Goal: Obtain resource: Download file/media

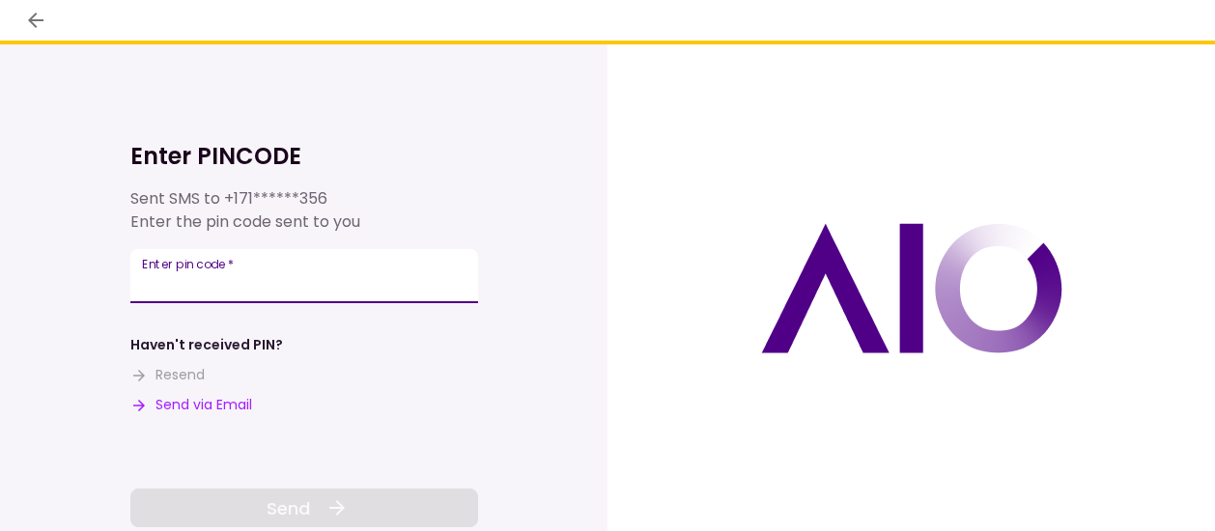
click at [414, 252] on input "Enter pin code   *" at bounding box center [304, 276] width 348 height 54
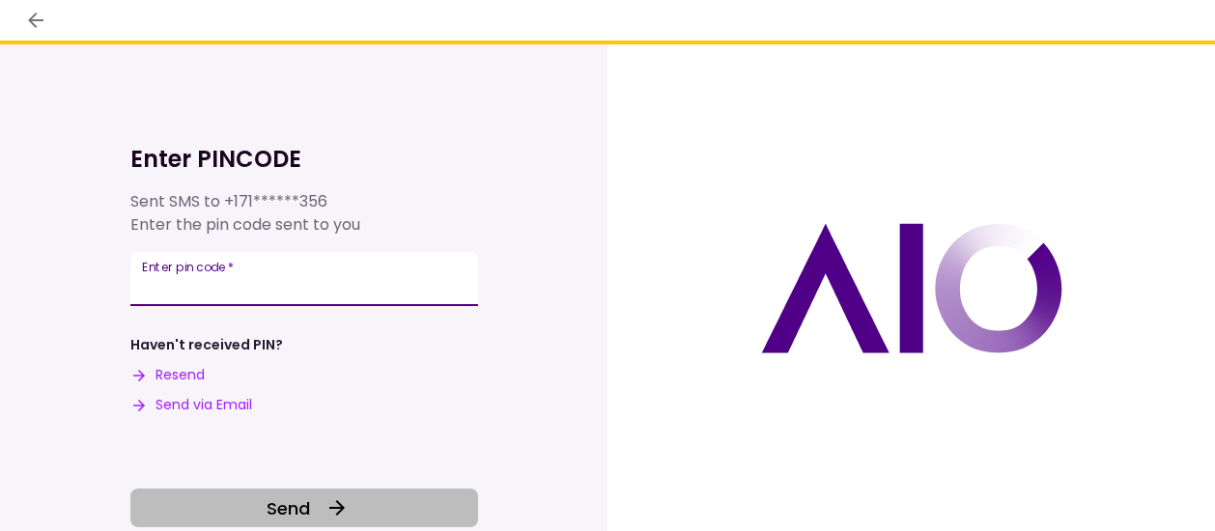
type input "******"
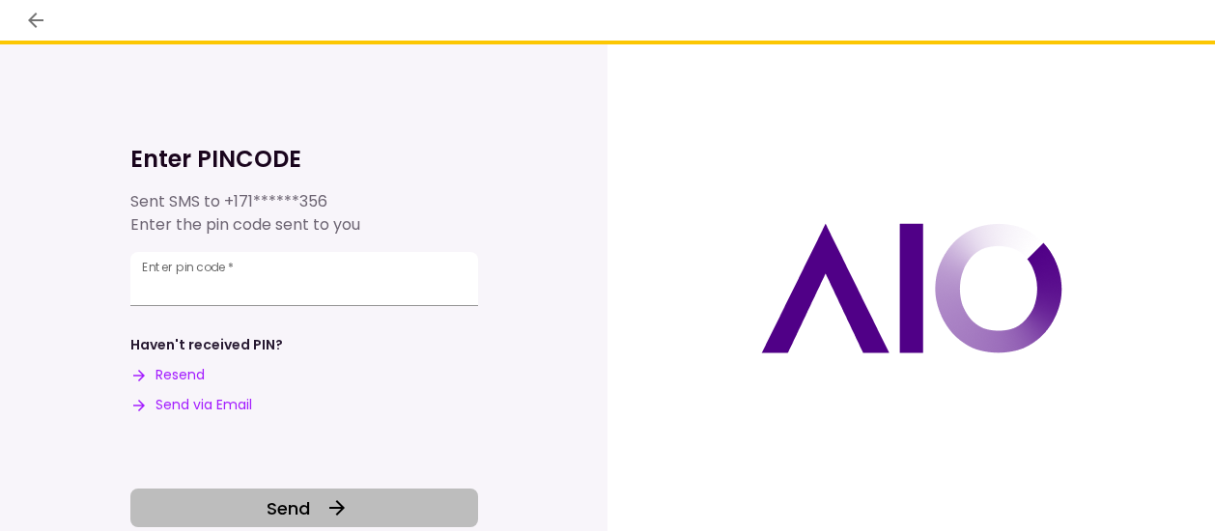
click at [307, 508] on span "Send" at bounding box center [288, 508] width 43 height 26
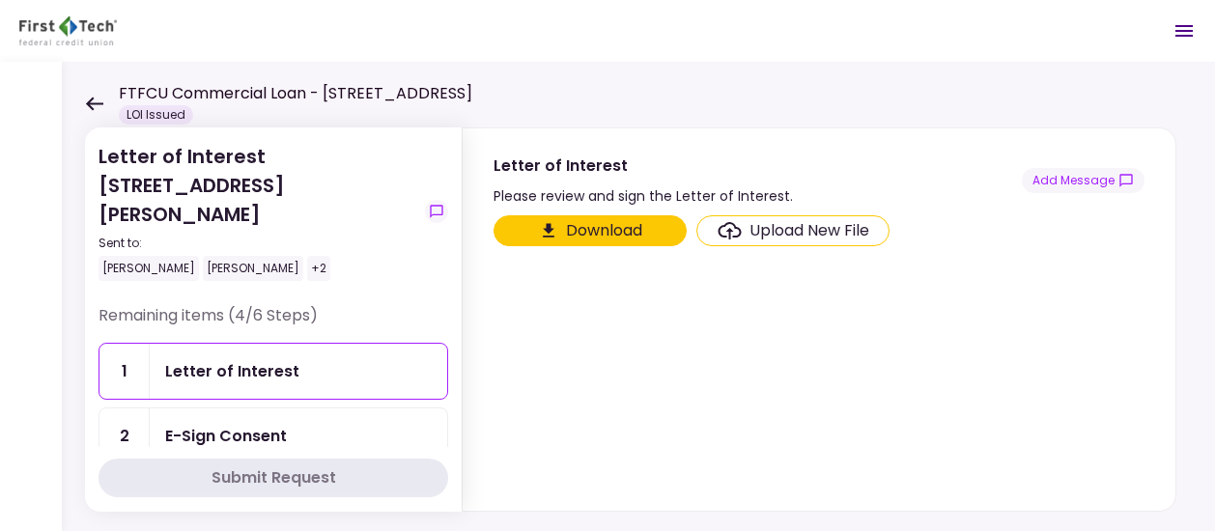
scroll to position [151, 0]
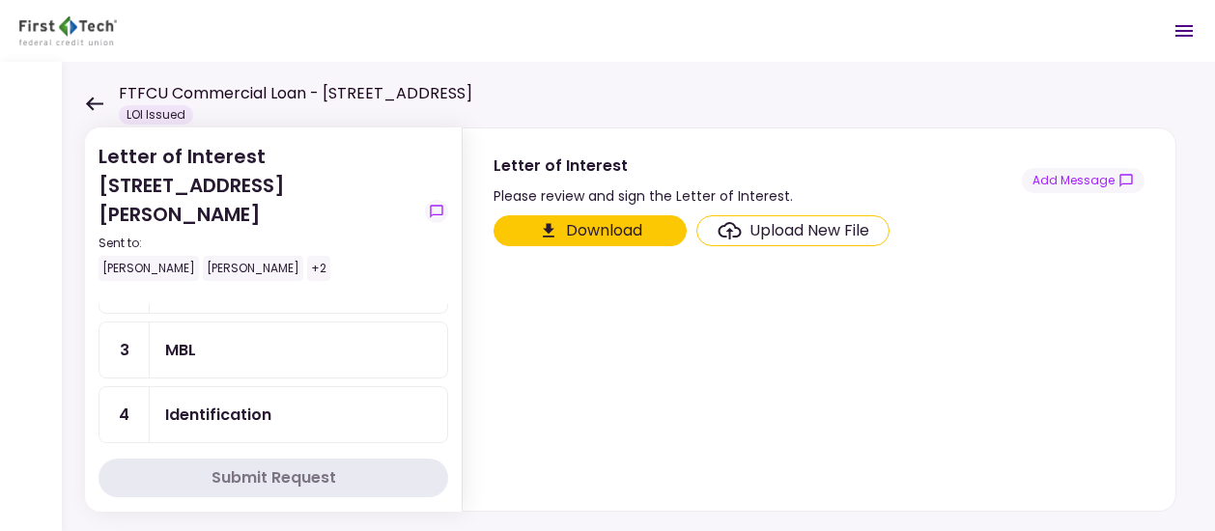
click at [448, 302] on section "Letter of Interest [STREET_ADDRESS][PERSON_NAME] Sent to: [PERSON_NAME] [PERSON…" at bounding box center [273, 319] width 377 height 384
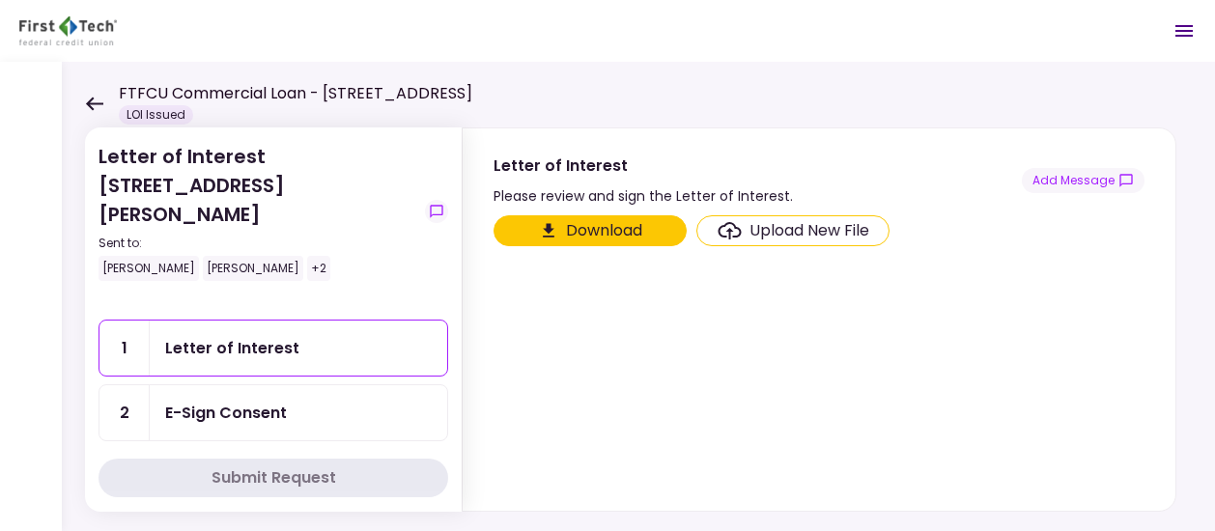
scroll to position [2, 0]
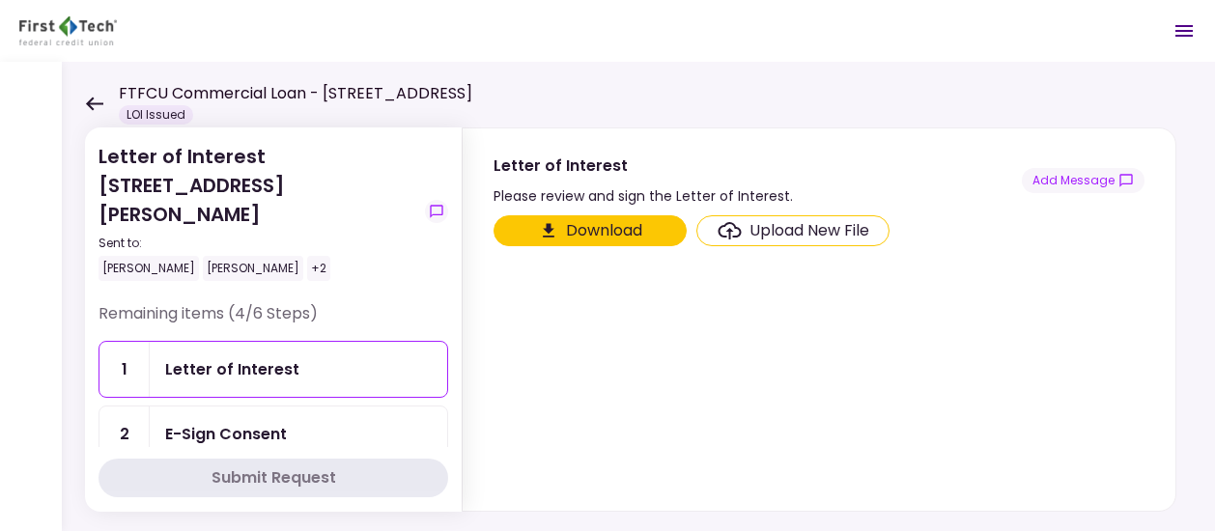
click at [307, 357] on div "Letter of Interest" at bounding box center [298, 369] width 267 height 24
click at [1172, 28] on icon "Open menu" at bounding box center [1183, 30] width 23 height 23
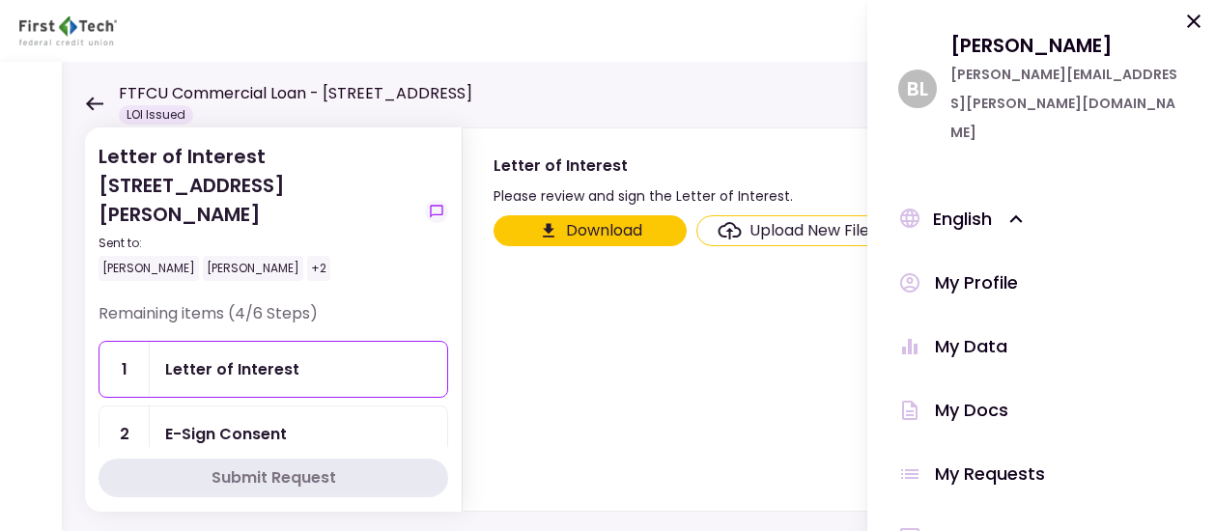
click at [1172, 28] on div "[PERSON_NAME] [PERSON_NAME] [PERSON_NAME][EMAIL_ADDRESS][PERSON_NAME][DOMAIN_NA…" at bounding box center [1041, 265] width 348 height 531
click at [1195, 14] on icon at bounding box center [1193, 21] width 23 height 23
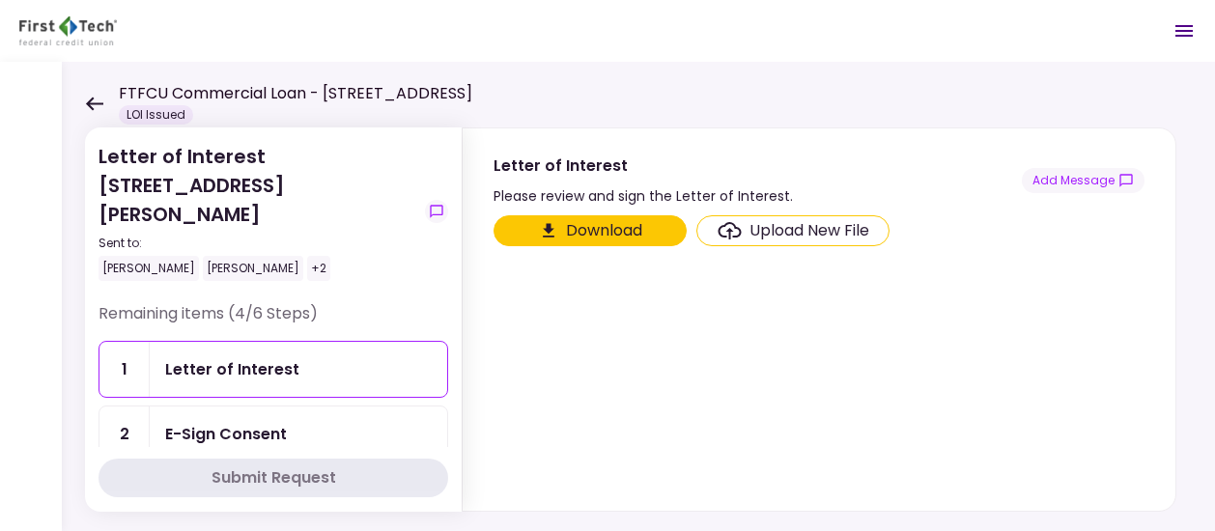
click at [234, 354] on div "Letter of Interest" at bounding box center [298, 369] width 297 height 55
click at [554, 242] on button "Download" at bounding box center [589, 230] width 193 height 31
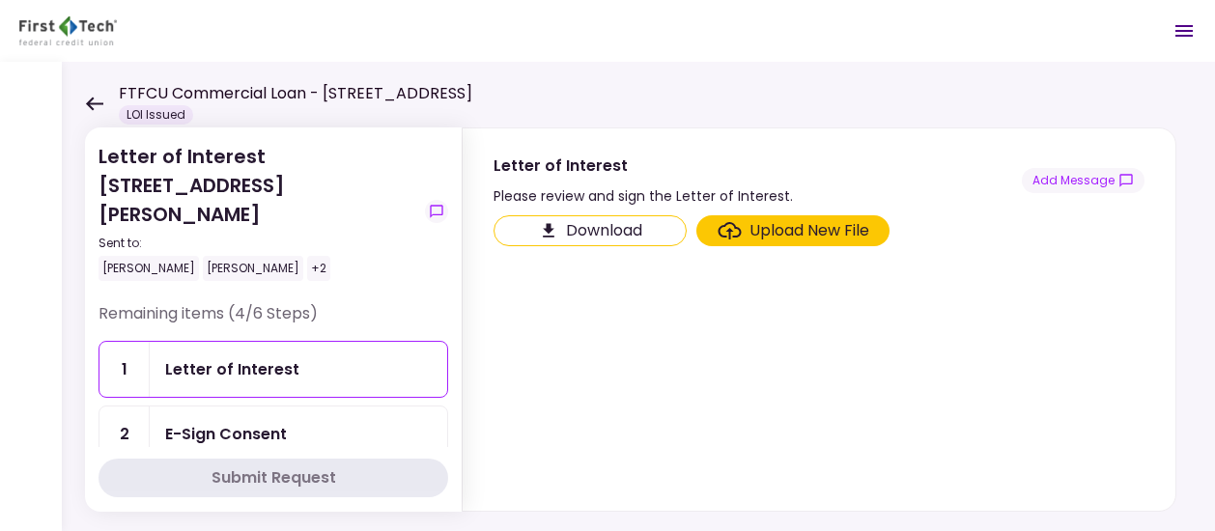
click at [249, 422] on div "E-Sign Consent" at bounding box center [226, 434] width 122 height 24
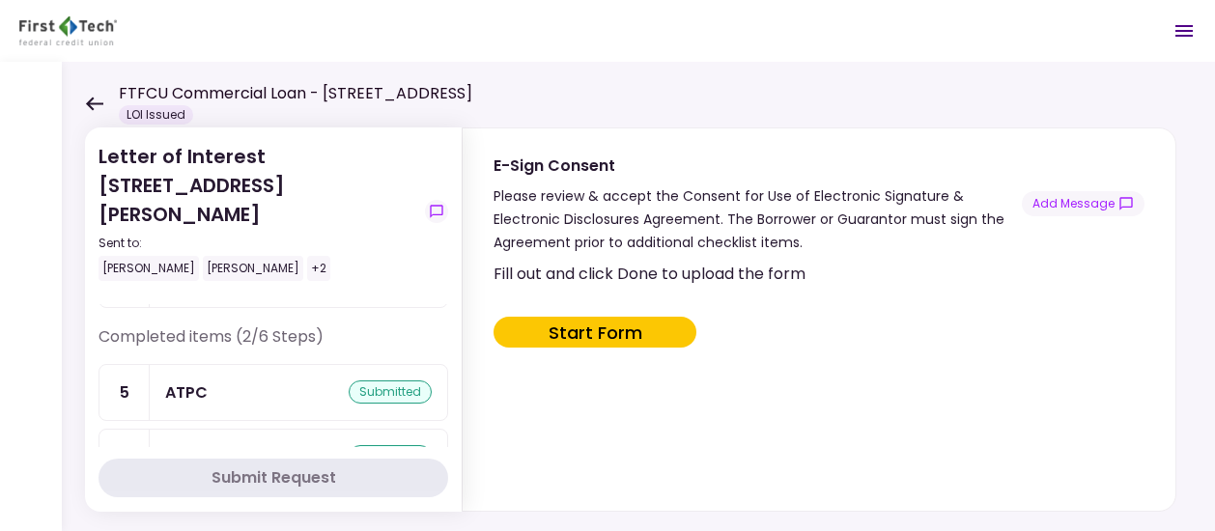
scroll to position [300, 0]
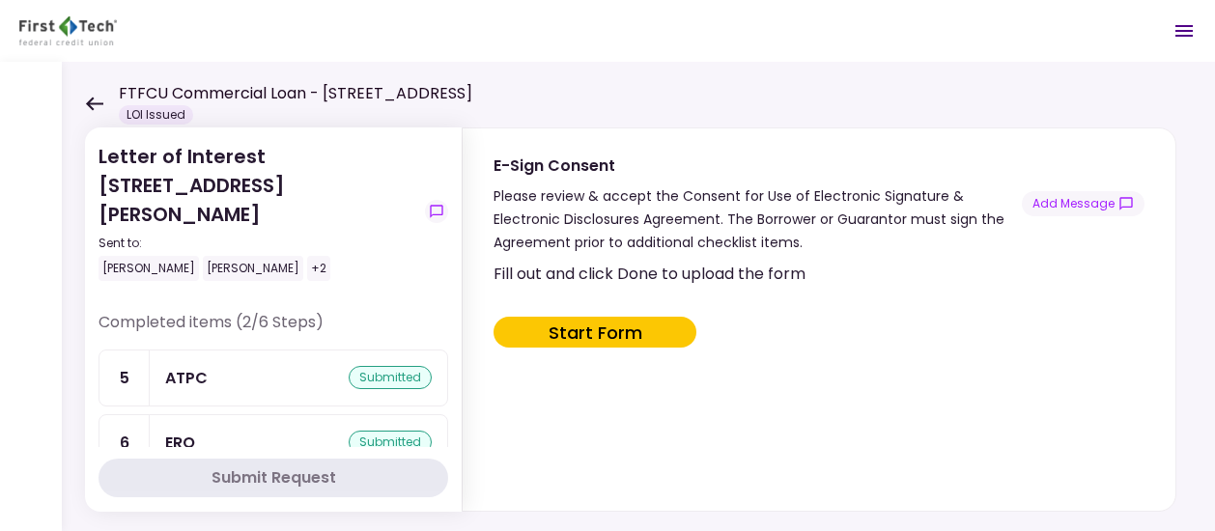
click at [197, 351] on div "ATPC submitted" at bounding box center [298, 378] width 297 height 55
